Goal: Task Accomplishment & Management: Use online tool/utility

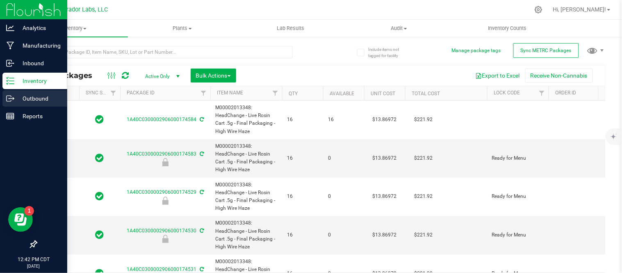
click at [13, 97] on icon at bounding box center [10, 98] width 8 height 8
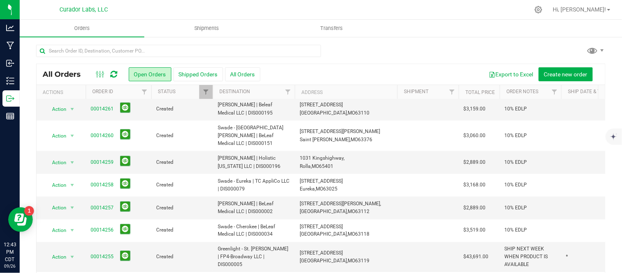
scroll to position [297, 0]
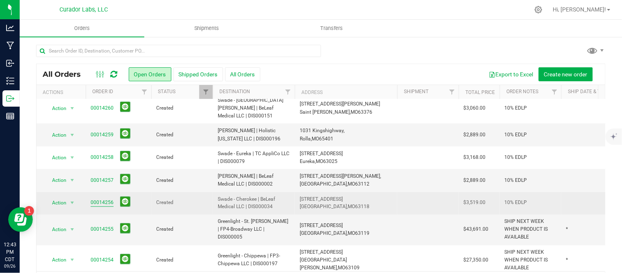
click at [105, 199] on link "00014256" at bounding box center [102, 203] width 23 height 8
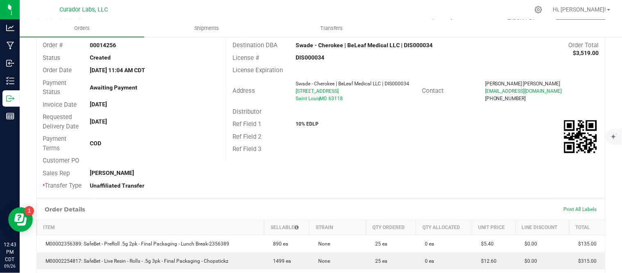
scroll to position [48, 0]
click at [314, 211] on div "Order Details Print All Labels" at bounding box center [321, 210] width 569 height 21
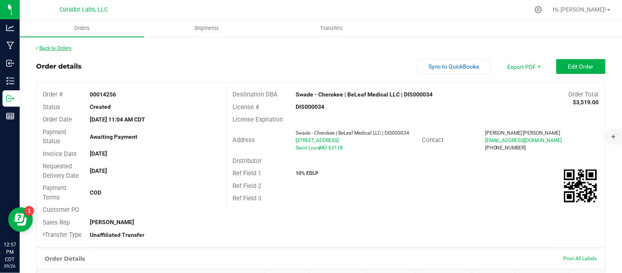
click at [66, 50] on link "Back to Orders" at bounding box center [53, 48] width 35 height 6
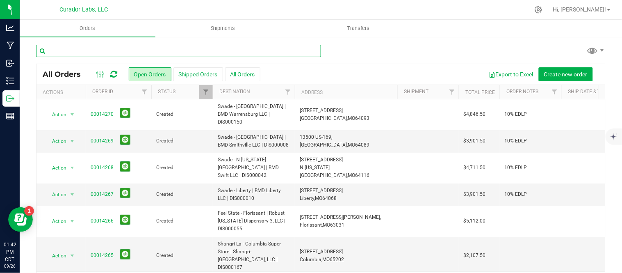
click at [85, 45] on input "text" at bounding box center [178, 51] width 285 height 12
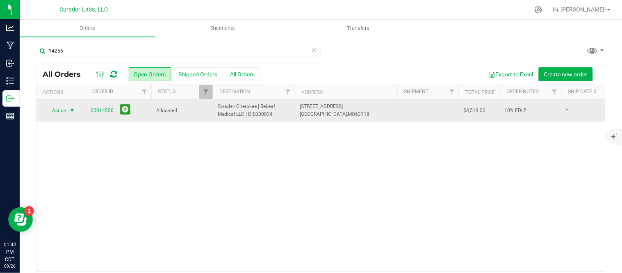
click at [63, 112] on span "Action" at bounding box center [56, 110] width 22 height 11
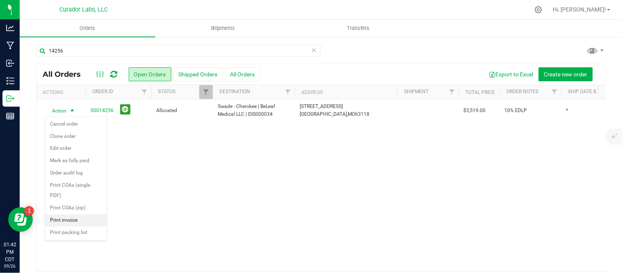
click at [66, 220] on li "Print invoice" at bounding box center [76, 220] width 62 height 12
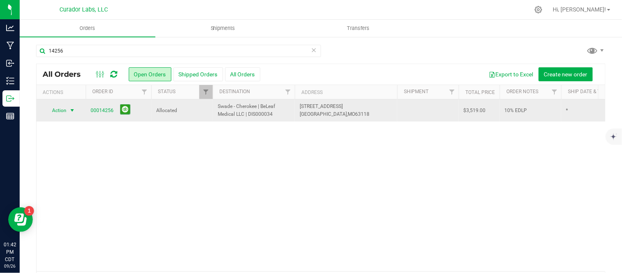
click at [70, 110] on span "select" at bounding box center [72, 110] width 7 height 7
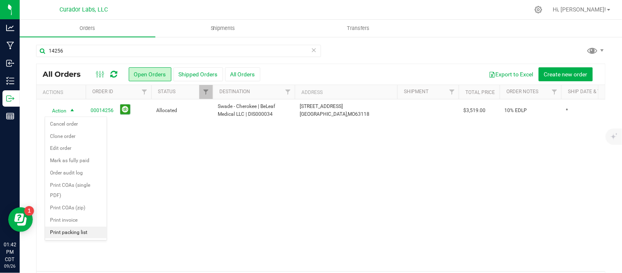
click at [72, 236] on li "Print packing list" at bounding box center [76, 232] width 62 height 12
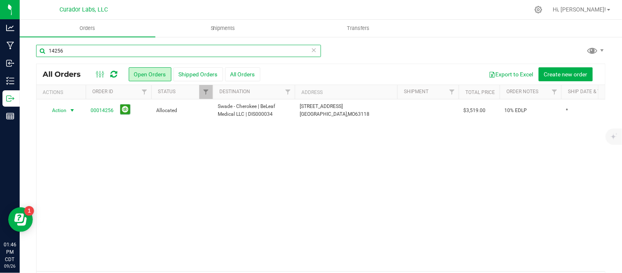
click at [91, 48] on input "14256" at bounding box center [178, 51] width 285 height 12
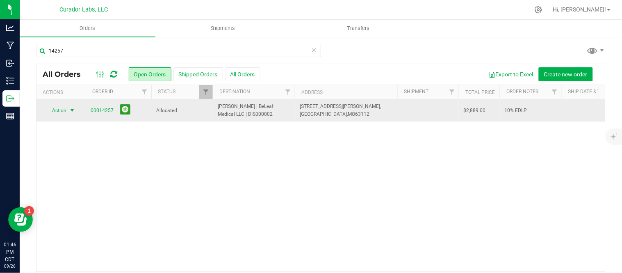
click at [52, 114] on span "Action" at bounding box center [56, 110] width 22 height 11
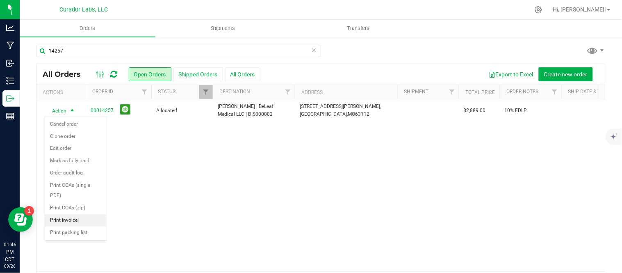
click at [64, 217] on li "Print invoice" at bounding box center [76, 220] width 62 height 12
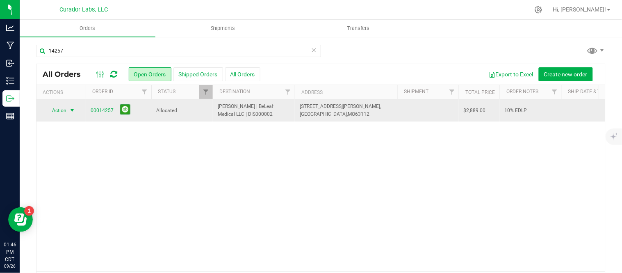
click at [64, 106] on span "Action" at bounding box center [56, 110] width 22 height 11
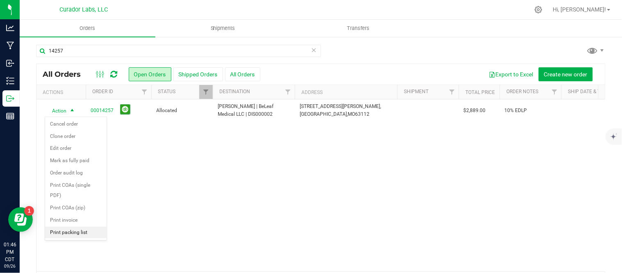
click at [78, 231] on li "Print packing list" at bounding box center [76, 232] width 62 height 12
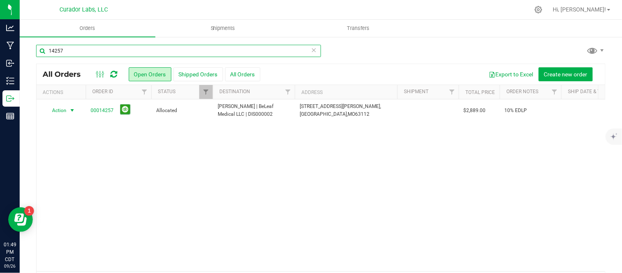
click at [91, 48] on input "14257" at bounding box center [178, 51] width 285 height 12
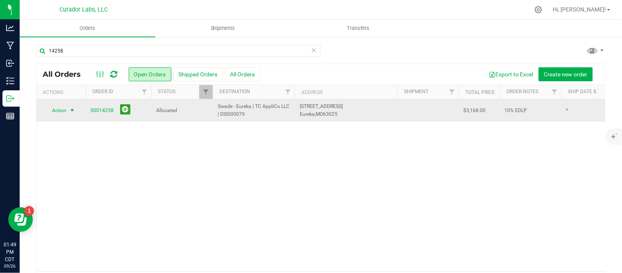
click at [68, 111] on span "select" at bounding box center [72, 110] width 10 height 11
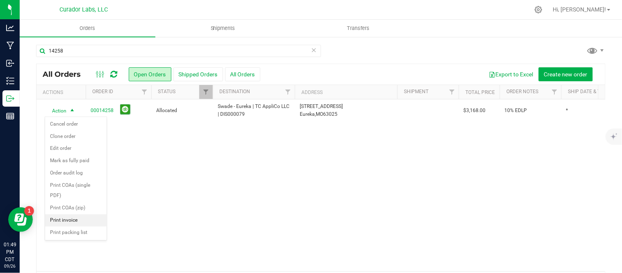
click at [70, 217] on li "Print invoice" at bounding box center [76, 220] width 62 height 12
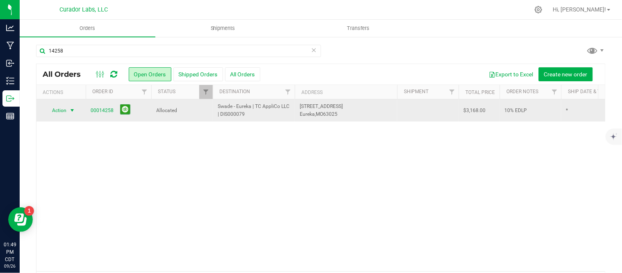
click at [72, 110] on span "select" at bounding box center [72, 110] width 7 height 7
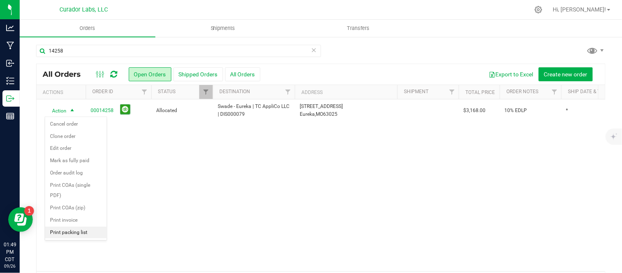
click at [69, 233] on li "Print packing list" at bounding box center [76, 232] width 62 height 12
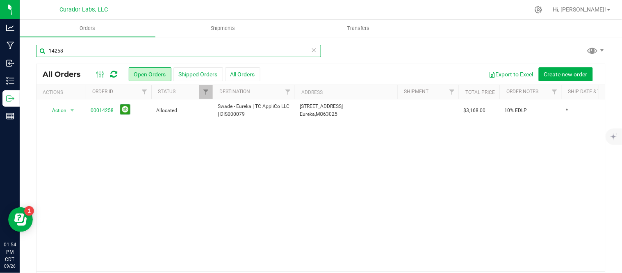
click at [71, 46] on input "14258" at bounding box center [178, 51] width 285 height 12
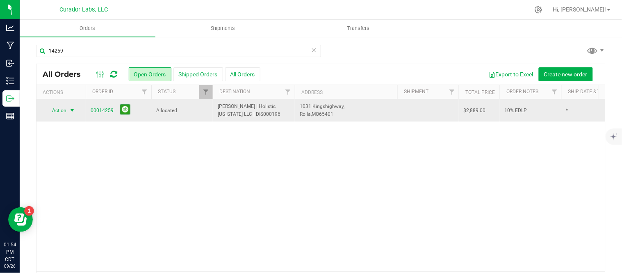
click at [64, 108] on span "Action" at bounding box center [56, 110] width 22 height 11
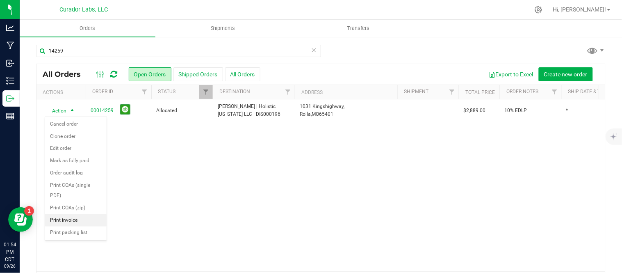
click at [66, 222] on li "Print invoice" at bounding box center [76, 220] width 62 height 12
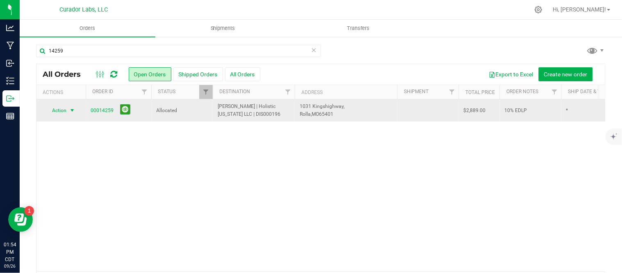
click at [66, 107] on span "Action" at bounding box center [56, 110] width 22 height 11
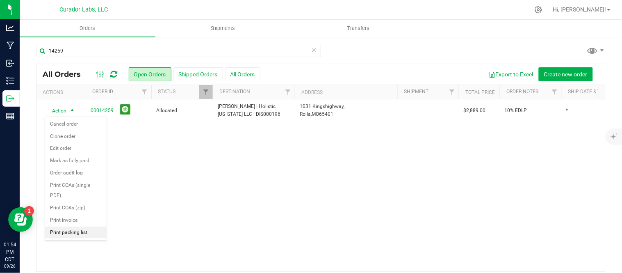
click at [67, 234] on li "Print packing list" at bounding box center [76, 232] width 62 height 12
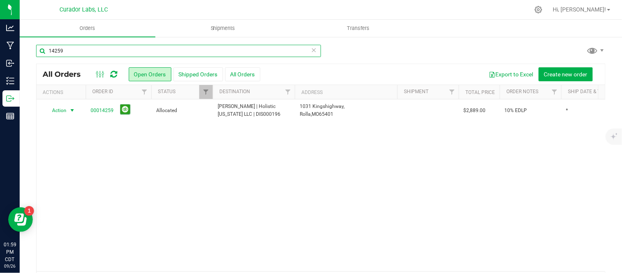
click at [93, 50] on input "14259" at bounding box center [178, 51] width 285 height 12
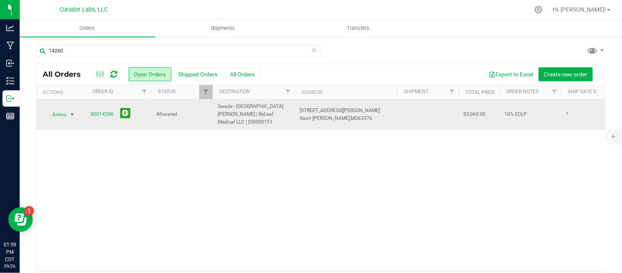
click at [62, 109] on span "Action" at bounding box center [56, 114] width 22 height 11
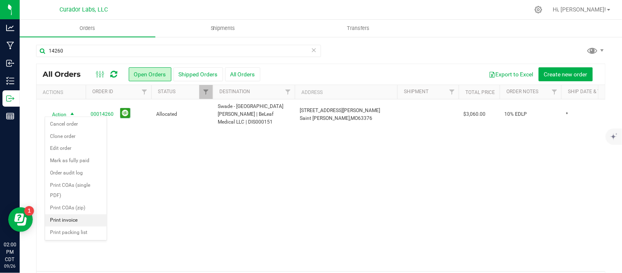
click at [67, 222] on li "Print invoice" at bounding box center [76, 220] width 62 height 12
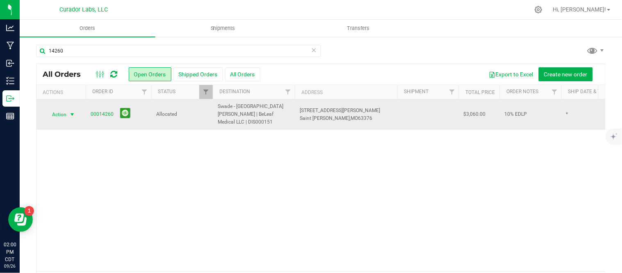
click at [54, 109] on span "Action" at bounding box center [56, 114] width 22 height 11
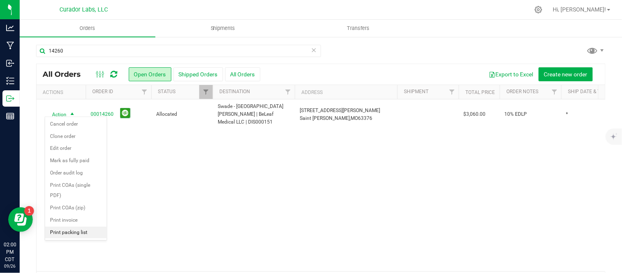
click at [67, 233] on li "Print packing list" at bounding box center [76, 232] width 62 height 12
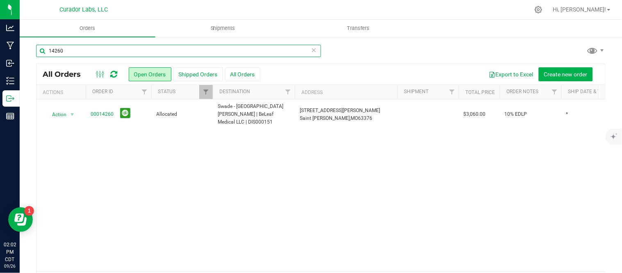
click at [78, 54] on input "14260" at bounding box center [178, 51] width 285 height 12
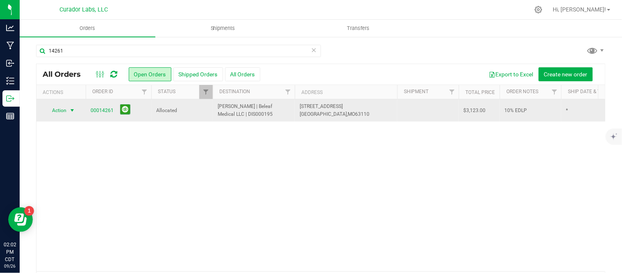
click at [64, 110] on span "Action" at bounding box center [56, 110] width 22 height 11
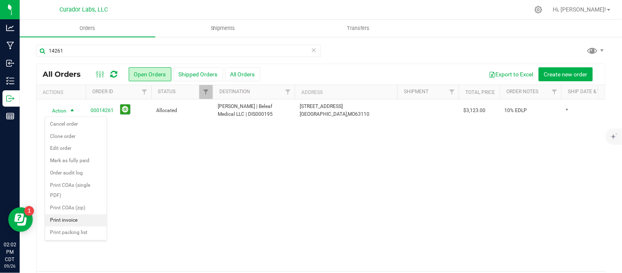
click at [60, 219] on li "Print invoice" at bounding box center [76, 220] width 62 height 12
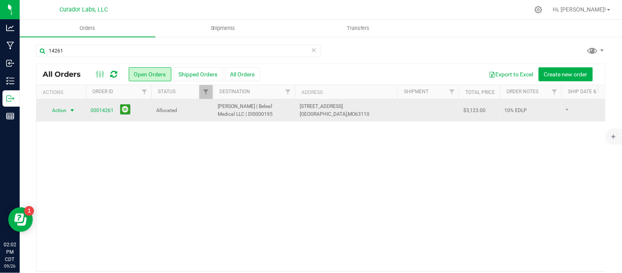
click at [68, 111] on span "select" at bounding box center [72, 110] width 10 height 11
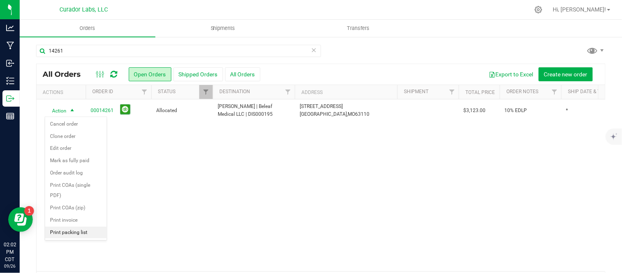
click at [85, 236] on li "Print packing list" at bounding box center [76, 232] width 62 height 12
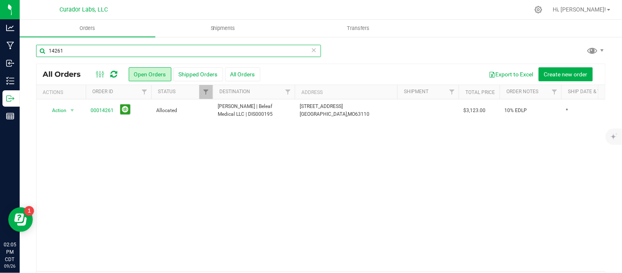
click at [98, 48] on input "14261" at bounding box center [178, 51] width 285 height 12
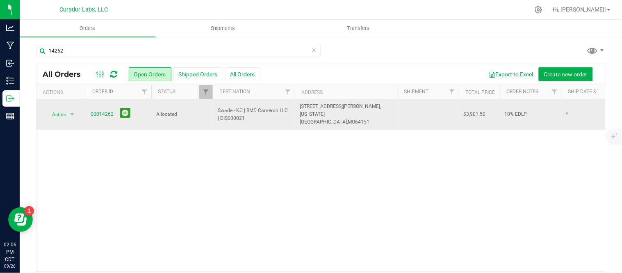
click at [60, 114] on span "Action" at bounding box center [56, 114] width 22 height 11
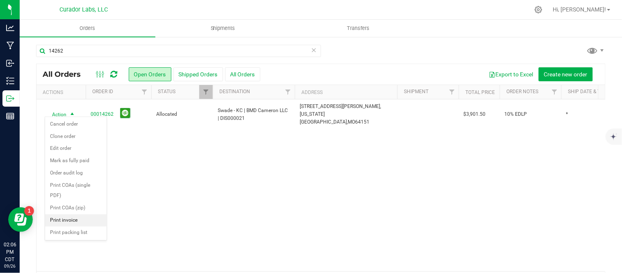
click at [62, 223] on li "Print invoice" at bounding box center [76, 220] width 62 height 12
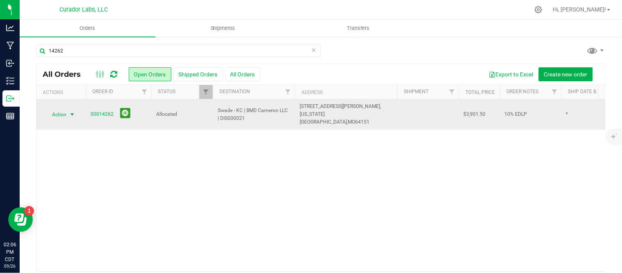
click at [71, 113] on span "select" at bounding box center [72, 114] width 7 height 7
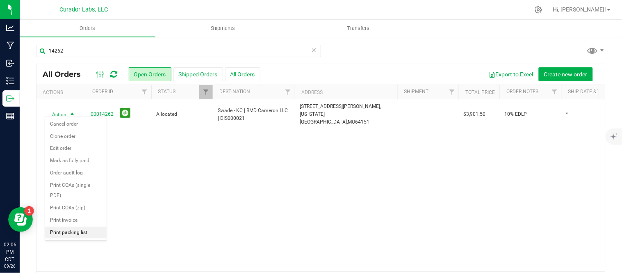
click at [84, 231] on li "Print packing list" at bounding box center [76, 232] width 62 height 12
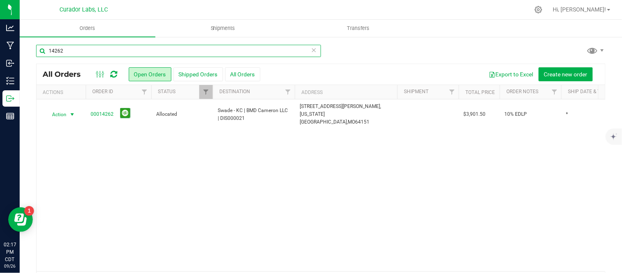
click at [96, 54] on input "14262" at bounding box center [178, 51] width 285 height 12
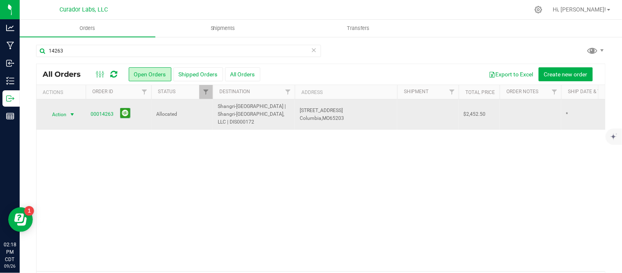
click at [59, 120] on span "Action" at bounding box center [56, 114] width 22 height 11
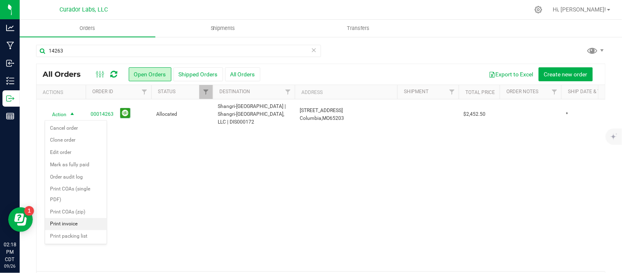
click at [66, 220] on li "Print invoice" at bounding box center [76, 224] width 62 height 12
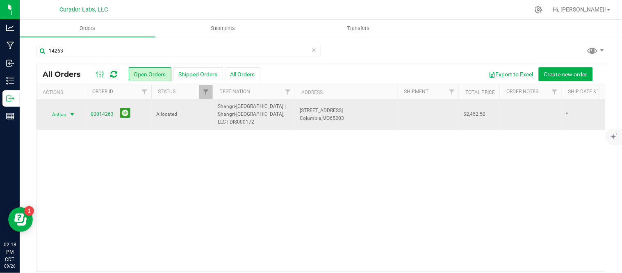
click at [68, 113] on span "select" at bounding box center [72, 114] width 10 height 11
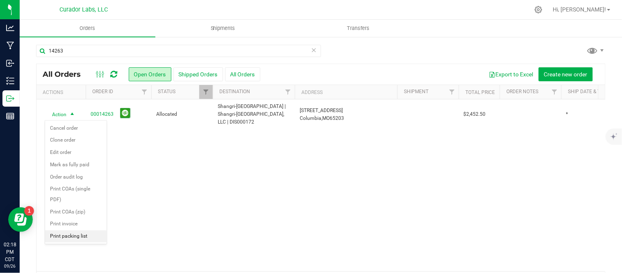
click at [67, 238] on li "Print packing list" at bounding box center [76, 236] width 62 height 12
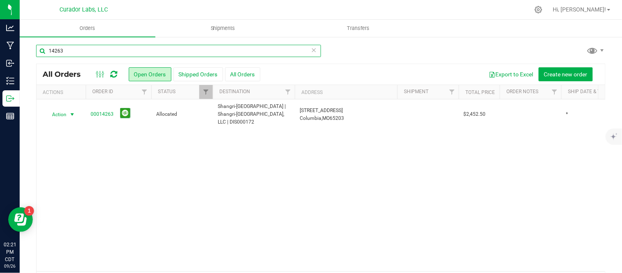
click at [106, 51] on input "14263" at bounding box center [178, 51] width 285 height 12
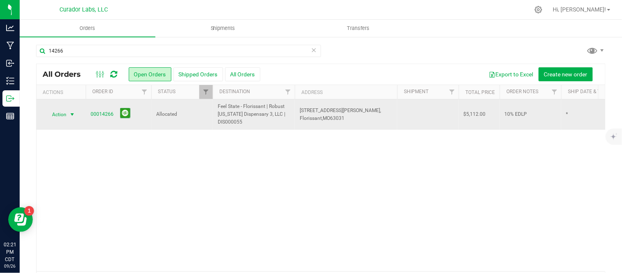
click at [67, 119] on span "select" at bounding box center [72, 114] width 10 height 11
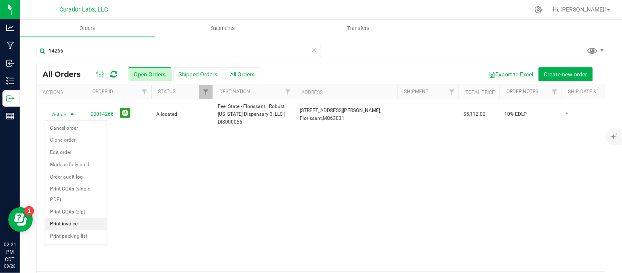
click at [68, 224] on li "Print invoice" at bounding box center [76, 224] width 62 height 12
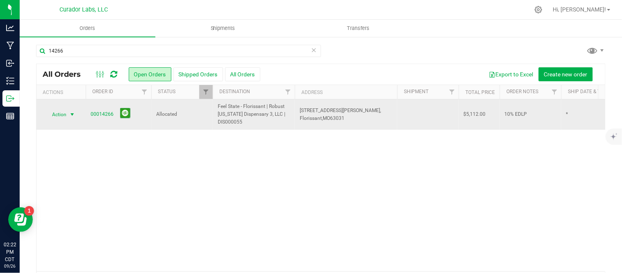
click at [60, 118] on span "Action" at bounding box center [56, 114] width 22 height 11
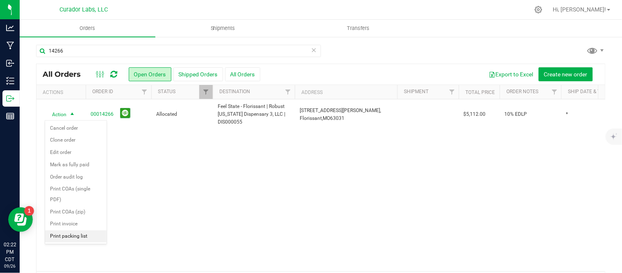
click at [76, 236] on li "Print packing list" at bounding box center [76, 236] width 62 height 12
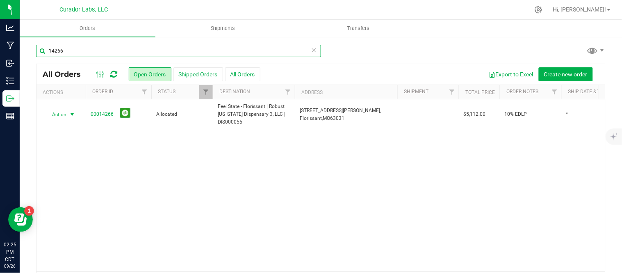
click at [86, 56] on input "14266" at bounding box center [178, 51] width 285 height 12
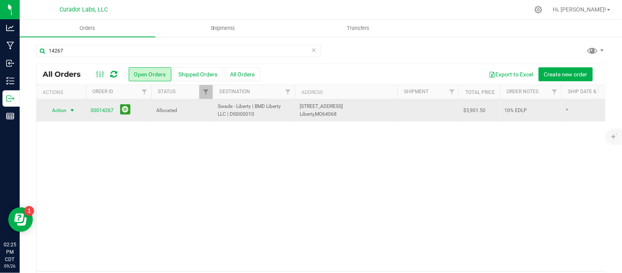
click at [59, 111] on span "Action" at bounding box center [56, 110] width 22 height 11
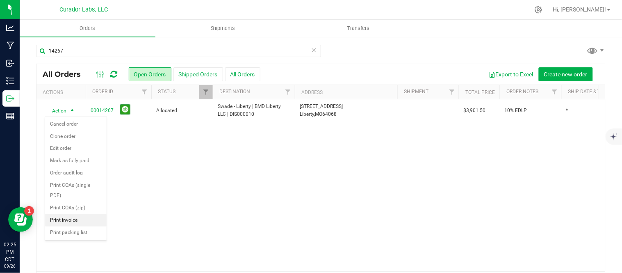
click at [57, 222] on li "Print invoice" at bounding box center [76, 220] width 62 height 12
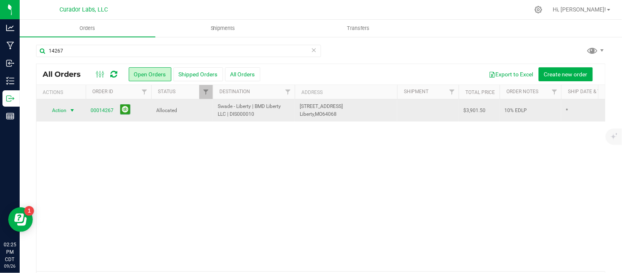
click at [67, 108] on span "select" at bounding box center [72, 110] width 10 height 11
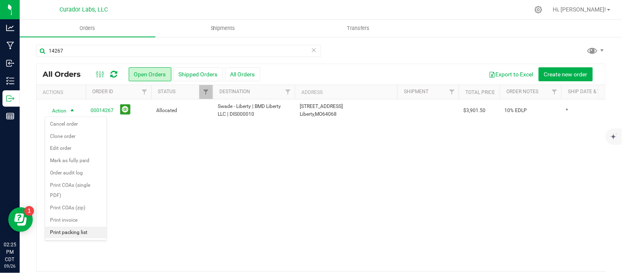
click at [82, 232] on li "Print packing list" at bounding box center [76, 232] width 62 height 12
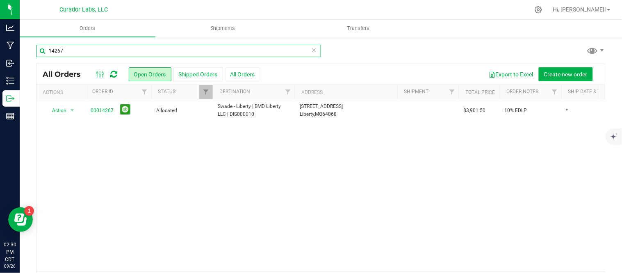
click at [103, 50] on input "14267" at bounding box center [178, 51] width 285 height 12
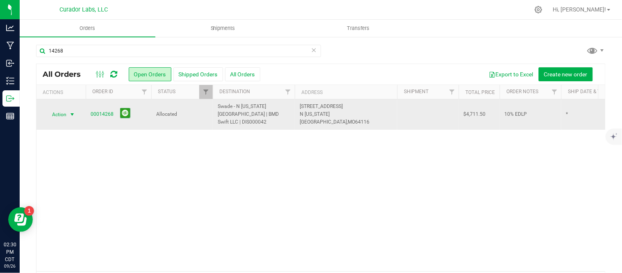
click at [69, 111] on span "select" at bounding box center [72, 114] width 7 height 7
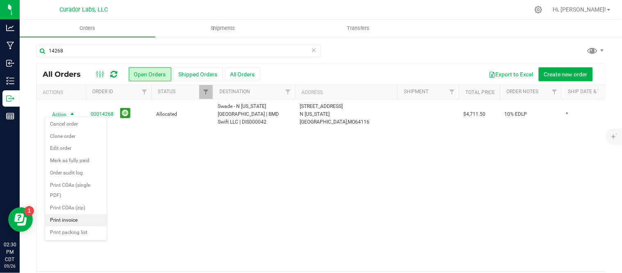
click at [66, 219] on li "Print invoice" at bounding box center [76, 220] width 62 height 12
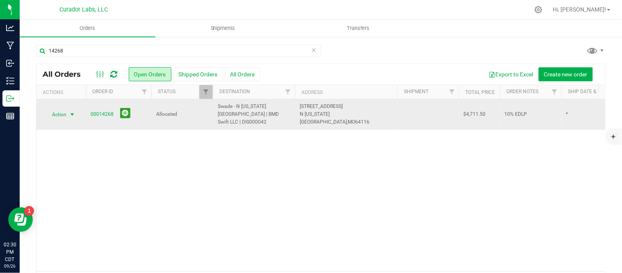
click at [67, 112] on span "select" at bounding box center [72, 114] width 10 height 11
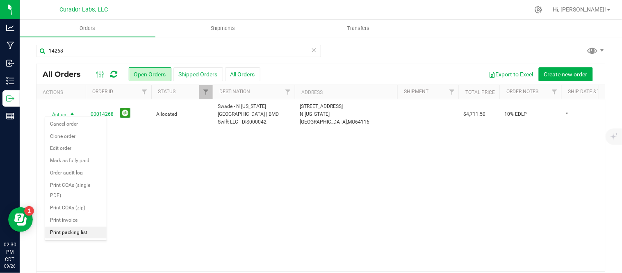
click at [76, 235] on li "Print packing list" at bounding box center [76, 232] width 62 height 12
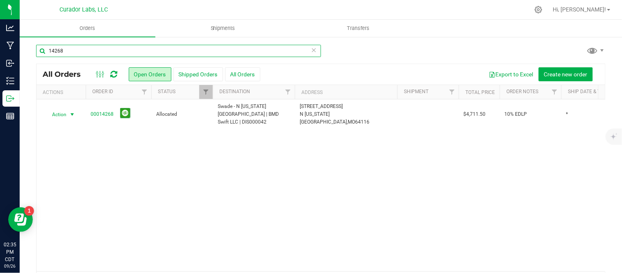
click at [118, 54] on input "14268" at bounding box center [178, 51] width 285 height 12
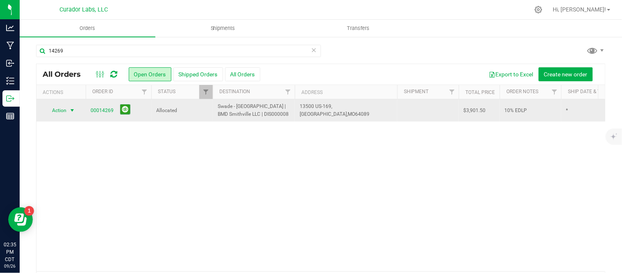
click at [71, 109] on span "select" at bounding box center [72, 110] width 7 height 7
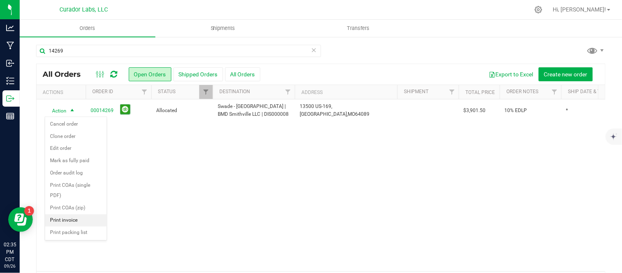
click at [71, 216] on li "Print invoice" at bounding box center [76, 220] width 62 height 12
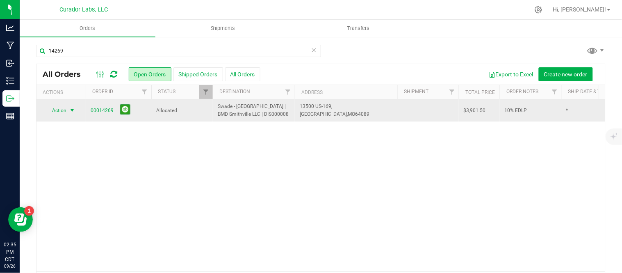
click at [57, 109] on span "Action" at bounding box center [56, 110] width 22 height 11
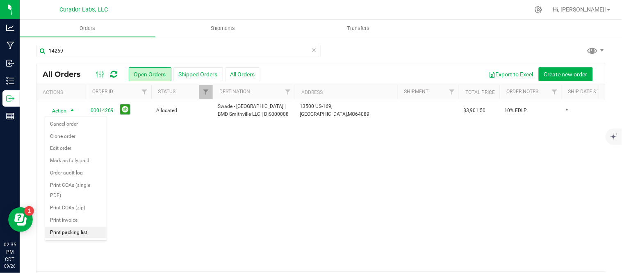
click at [75, 231] on li "Print packing list" at bounding box center [76, 232] width 62 height 12
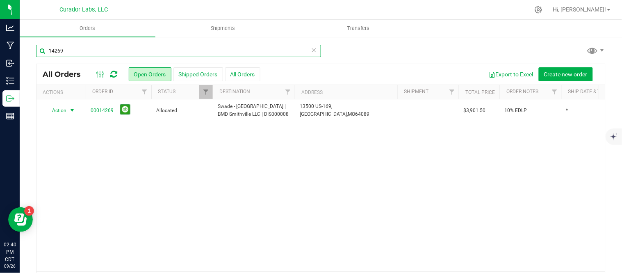
click at [77, 51] on input "14269" at bounding box center [178, 51] width 285 height 12
click at [77, 51] on div "Orders Shipments Transfers 14270 All Orders Open Orders" at bounding box center [321, 146] width 603 height 253
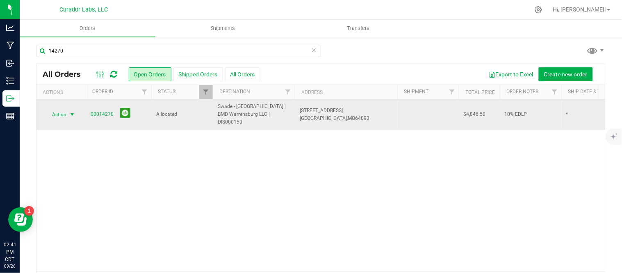
click at [58, 112] on span "Action" at bounding box center [56, 114] width 22 height 11
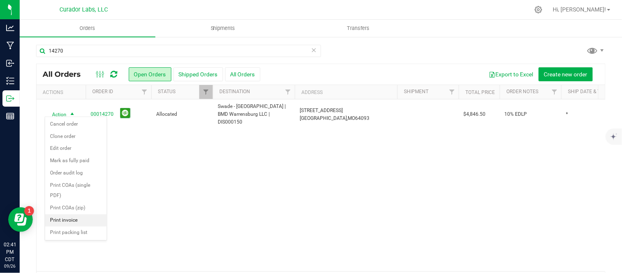
click at [75, 216] on li "Print invoice" at bounding box center [76, 220] width 62 height 12
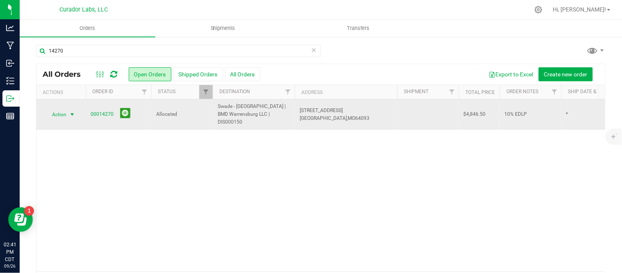
click at [65, 113] on span "Action" at bounding box center [56, 114] width 22 height 11
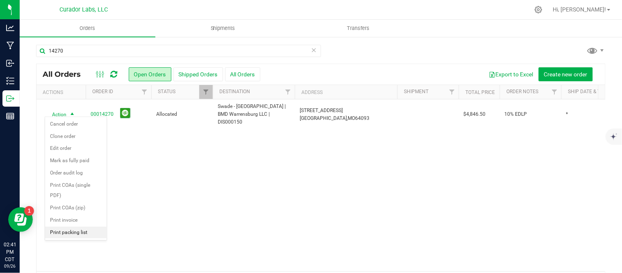
click at [67, 236] on li "Print packing list" at bounding box center [76, 232] width 62 height 12
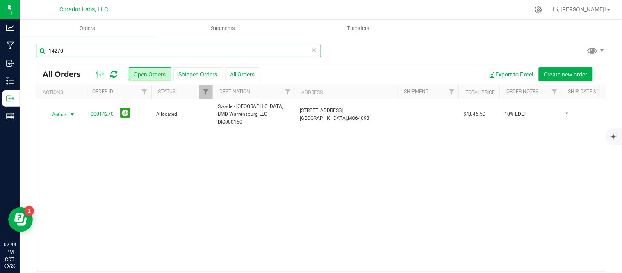
click at [101, 48] on input "14270" at bounding box center [178, 51] width 285 height 12
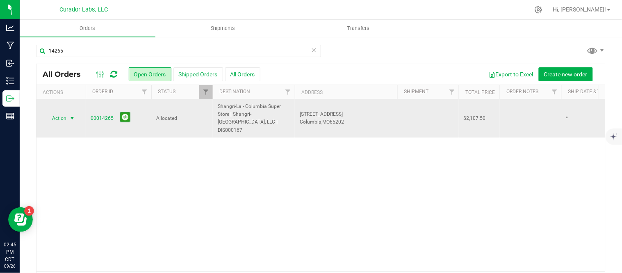
click at [71, 112] on span "select" at bounding box center [72, 117] width 10 height 11
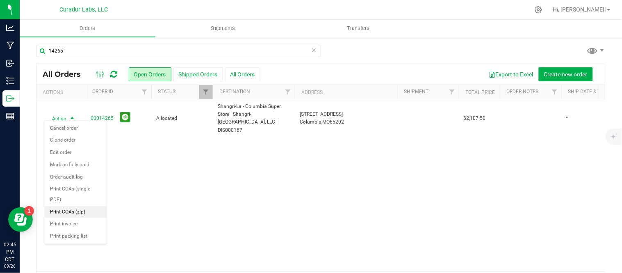
click at [79, 217] on li "Print COAs (zip)" at bounding box center [76, 212] width 62 height 12
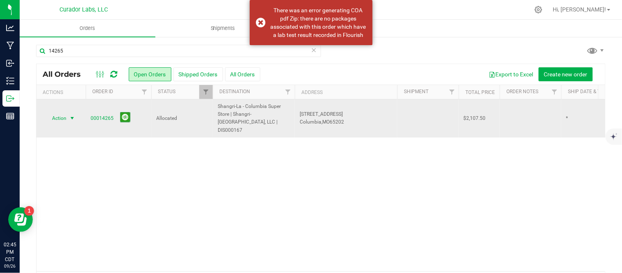
click at [68, 112] on span "select" at bounding box center [72, 117] width 10 height 11
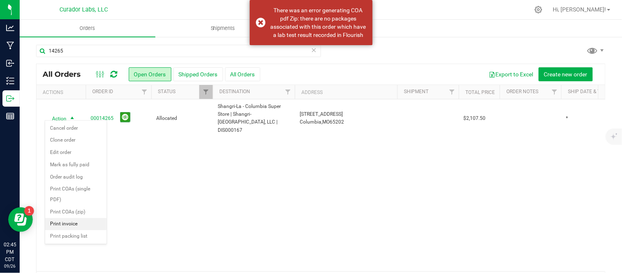
click at [74, 224] on li "Print invoice" at bounding box center [76, 224] width 62 height 12
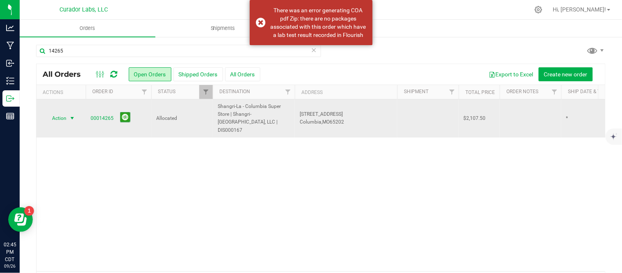
click at [69, 115] on span "select" at bounding box center [72, 118] width 7 height 7
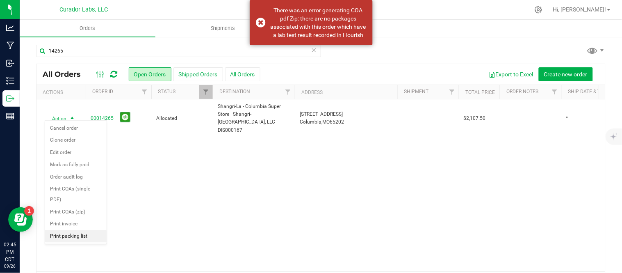
click at [75, 234] on li "Print packing list" at bounding box center [76, 236] width 62 height 12
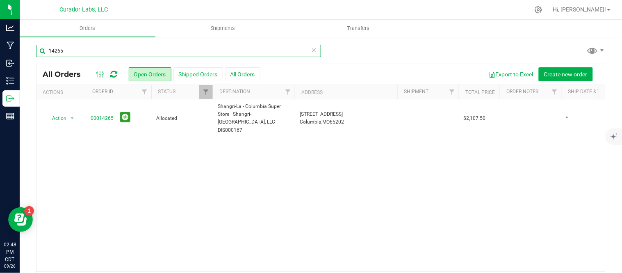
click at [84, 48] on input "14265" at bounding box center [178, 51] width 285 height 12
type input "14264"
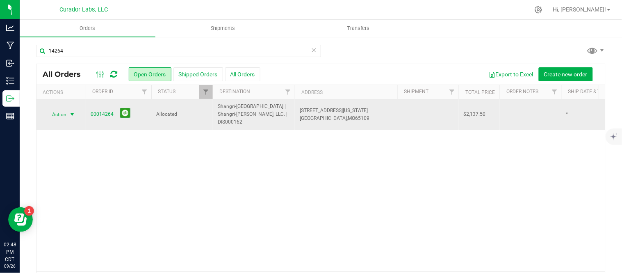
click at [70, 112] on span "select" at bounding box center [72, 114] width 7 height 7
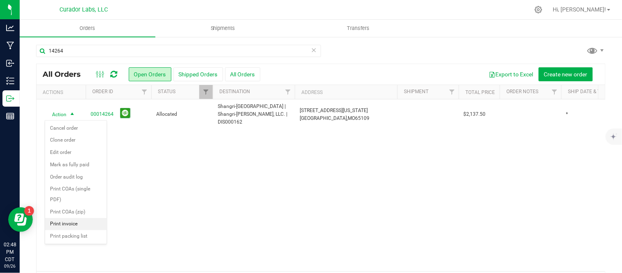
click at [80, 226] on li "Print invoice" at bounding box center [76, 224] width 62 height 12
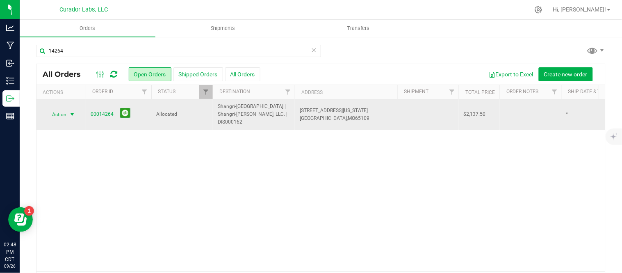
click at [74, 115] on span "select" at bounding box center [72, 114] width 7 height 7
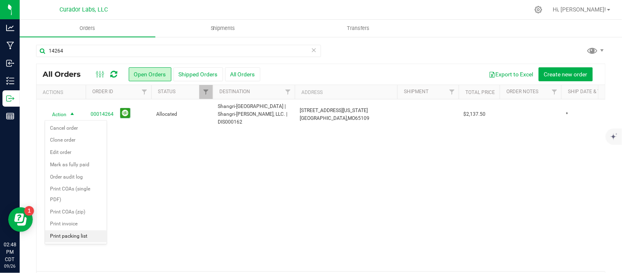
click at [93, 235] on li "Print packing list" at bounding box center [76, 236] width 62 height 12
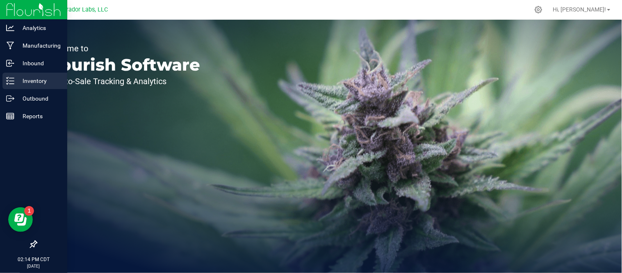
click at [34, 83] on p "Inventory" at bounding box center [38, 81] width 49 height 10
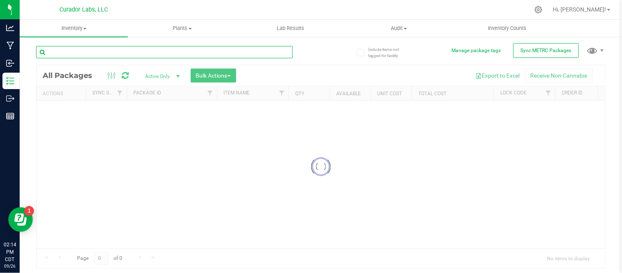
click at [159, 52] on input "text" at bounding box center [164, 52] width 257 height 12
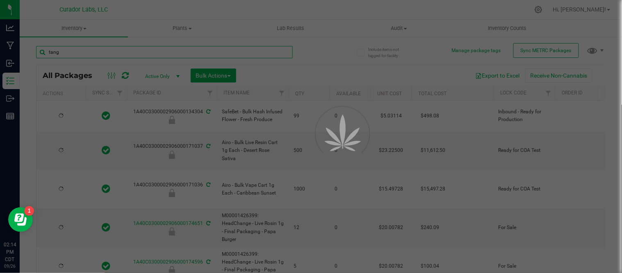
type input "tange"
type input "[DATE]"
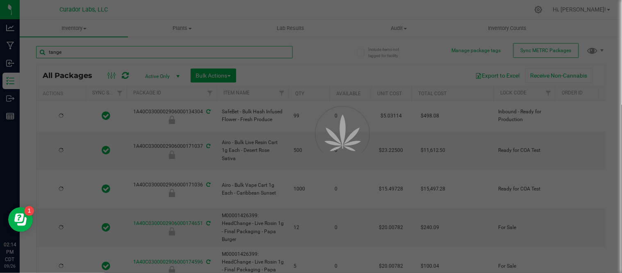
type input "[DATE]"
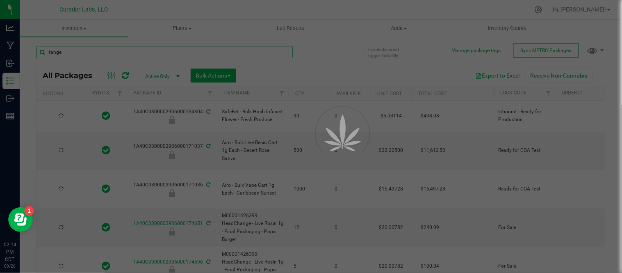
type input "[DATE]"
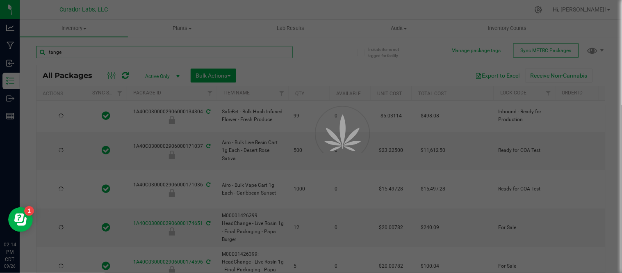
type input "[DATE]"
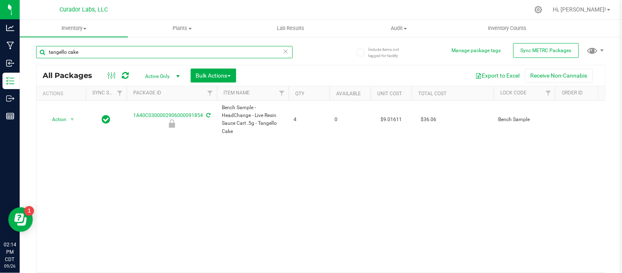
type input "tangello cake"
